Goal: Communication & Community: Answer question/provide support

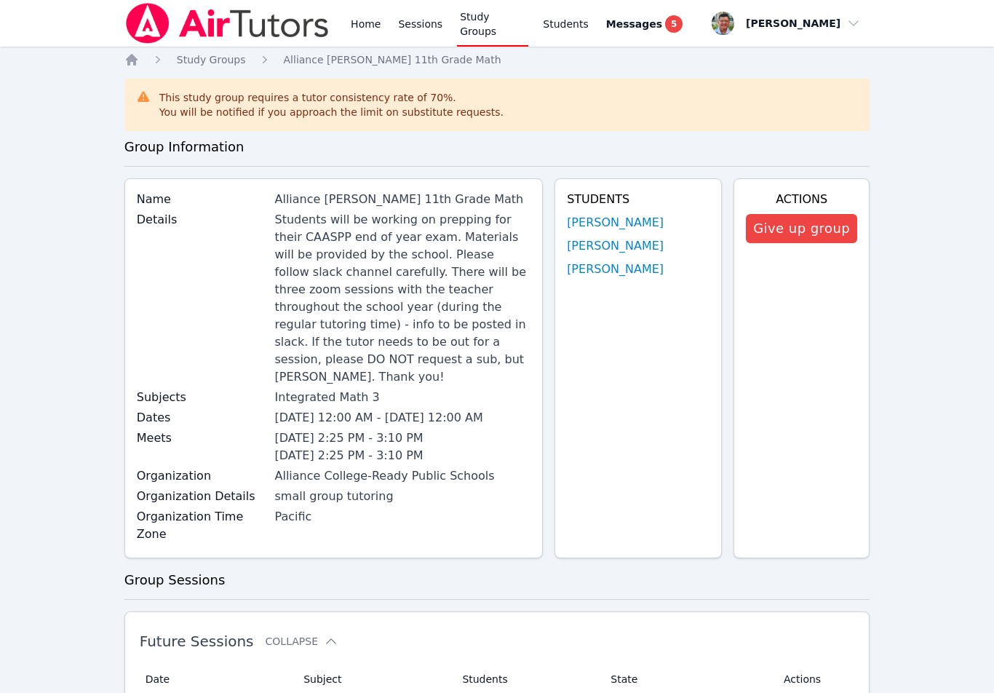
click at [647, 17] on span "Messages" at bounding box center [634, 24] width 56 height 15
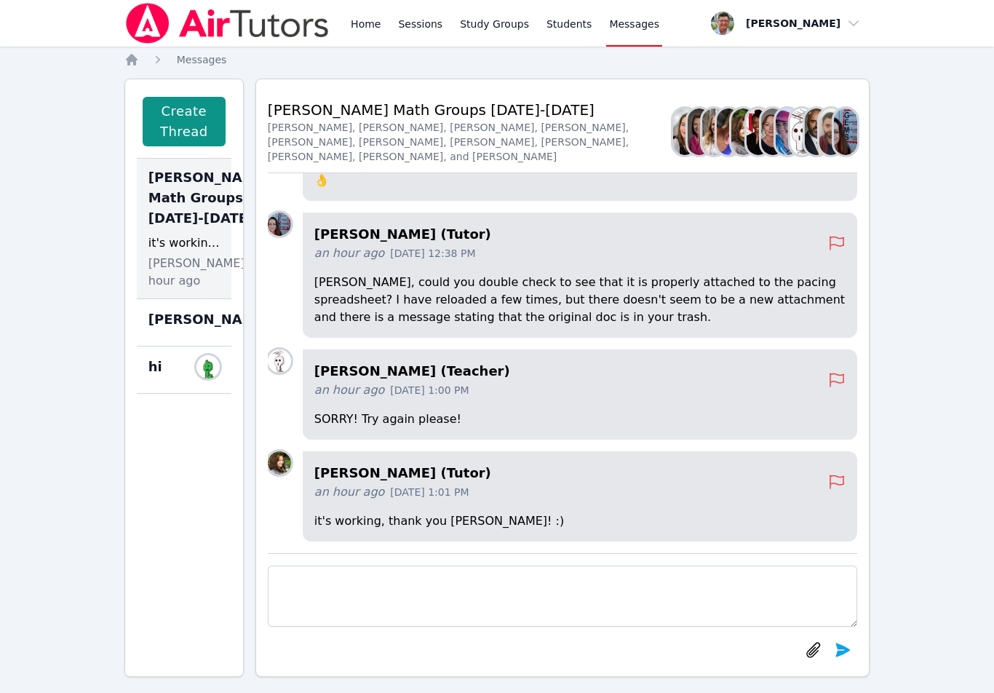
click at [630, 386] on div "an hour ago [DATE] 1:00 PM" at bounding box center [571, 389] width 514 height 17
click at [396, 382] on div "an hour ago [DATE] 1:00 PM" at bounding box center [571, 389] width 514 height 17
click at [414, 391] on span "[DATE] 1:00 PM" at bounding box center [429, 390] width 79 height 15
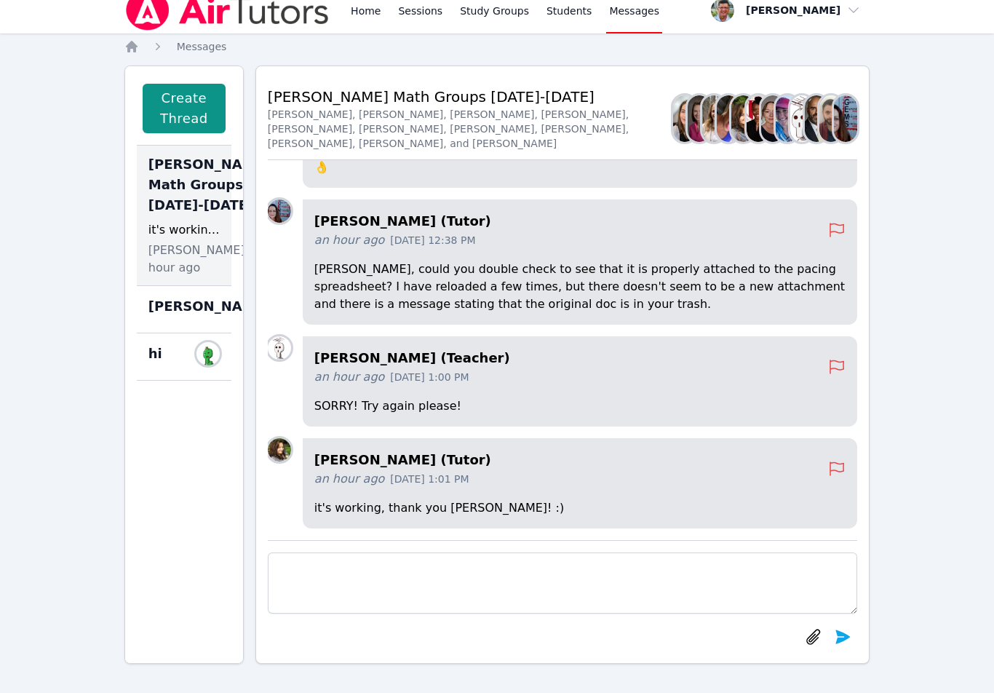
click at [185, 276] on span "[PERSON_NAME], an hour ago" at bounding box center [205, 259] width 115 height 35
click at [666, 366] on h4 "[PERSON_NAME] (Teacher)" at bounding box center [571, 358] width 514 height 20
click at [438, 377] on span "[DATE] 1:00 PM" at bounding box center [429, 377] width 79 height 15
click at [396, 399] on p "SORRY! Try again please!" at bounding box center [579, 405] width 531 height 17
click at [407, 378] on span "[DATE] 1:00 PM" at bounding box center [429, 377] width 79 height 15
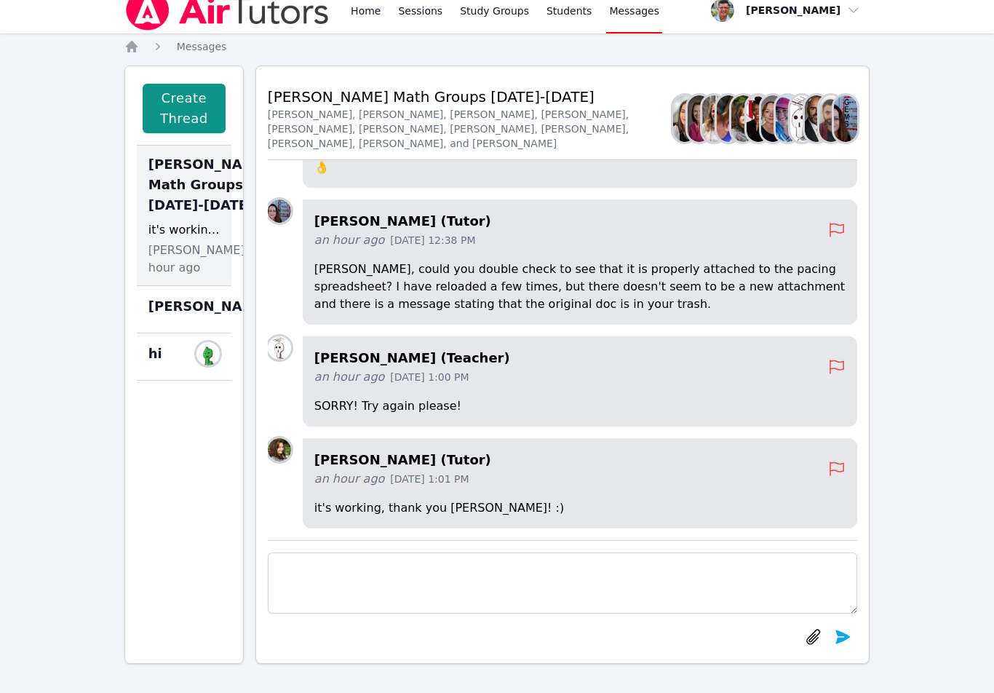
click at [607, 278] on p "[PERSON_NAME], could you double check to see that it is properly attached to th…" at bounding box center [579, 286] width 531 height 52
click at [698, 493] on div "[PERSON_NAME] (Tutor) an hour ago [DATE] 1:01 PM it's working, thank you [PERSO…" at bounding box center [580, 483] width 554 height 90
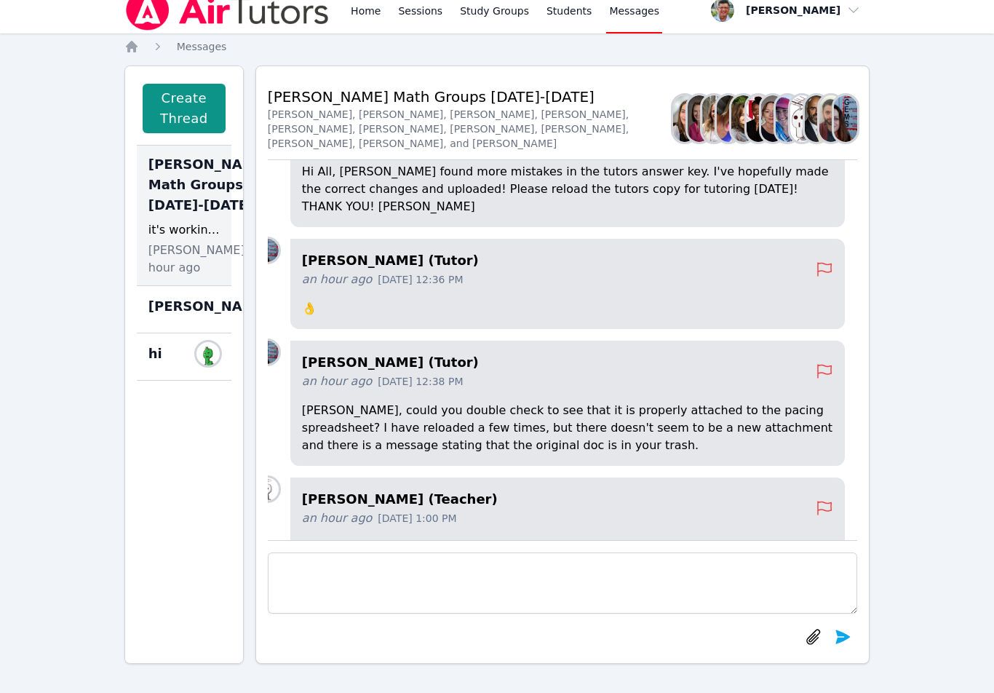
scroll to position [-118, 15]
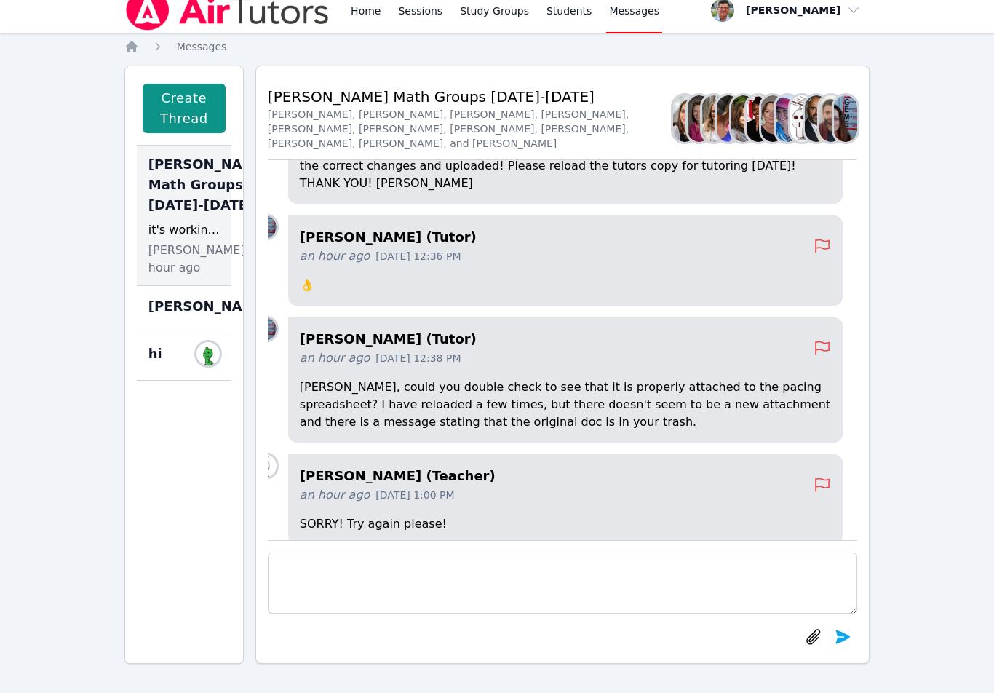
click at [508, 128] on div "[PERSON_NAME], [PERSON_NAME], [PERSON_NAME], [PERSON_NAME], [PERSON_NAME], [PER…" at bounding box center [470, 129] width 405 height 44
click at [464, 118] on div "[PERSON_NAME], [PERSON_NAME], [PERSON_NAME], [PERSON_NAME], [PERSON_NAME], [PER…" at bounding box center [470, 129] width 405 height 44
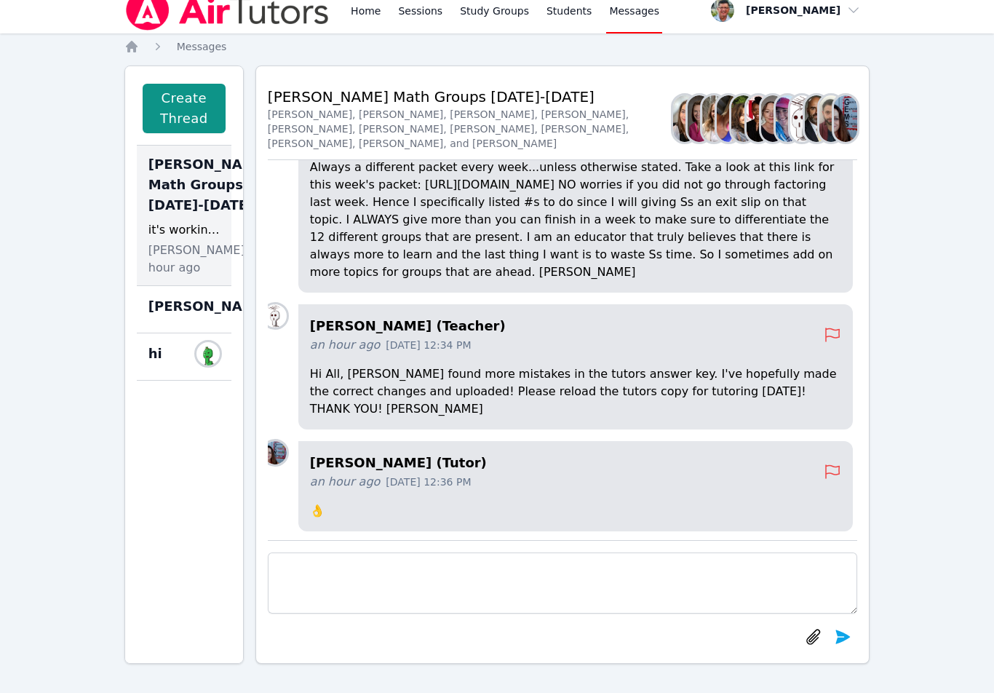
scroll to position [-351, 3]
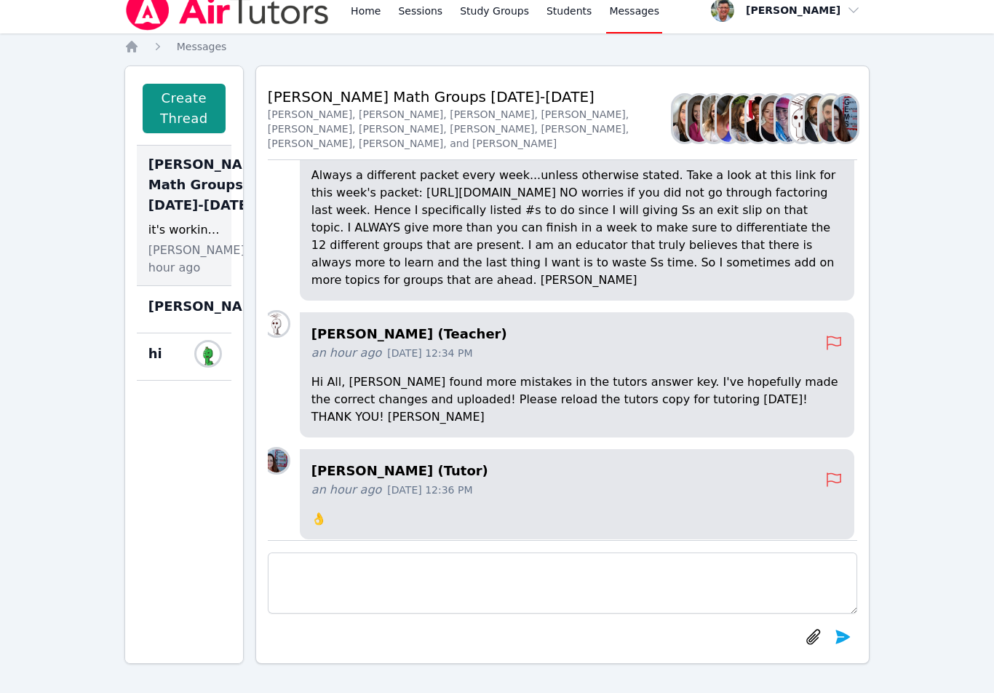
click at [566, 205] on p "Always a different packet every week...unless otherwise stated. Take a look at …" at bounding box center [576, 228] width 531 height 122
click at [335, 212] on p "Always a different packet every week...unless otherwise stated. Take a look at …" at bounding box center [576, 228] width 531 height 122
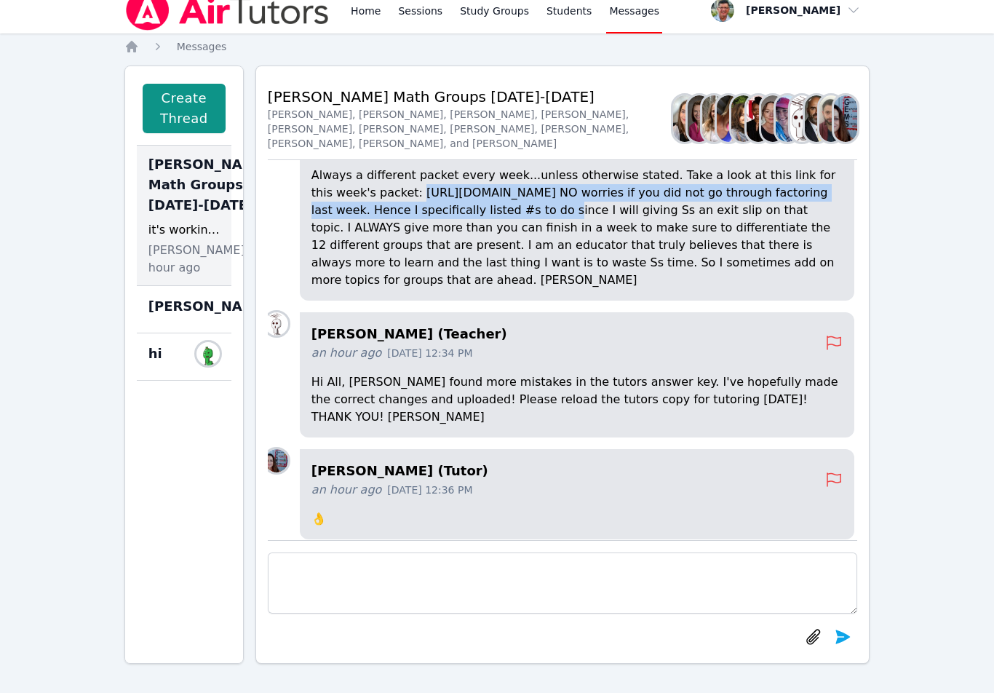
copy p "[URL][DOMAIN_NAME]"
